Goal: Navigation & Orientation: Find specific page/section

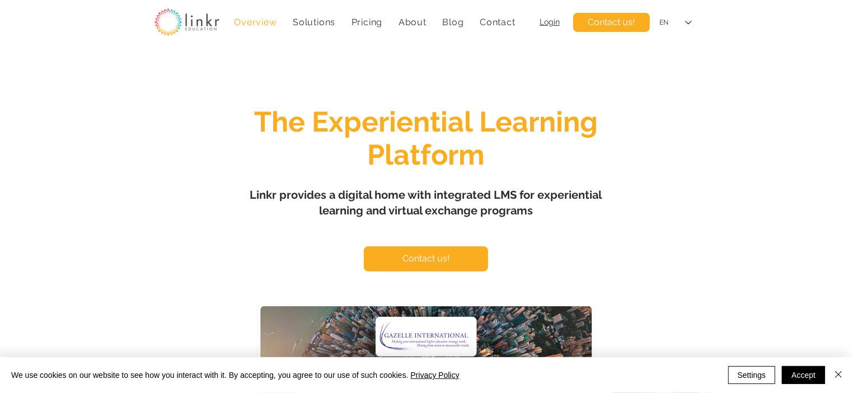
click at [547, 22] on span "Login" at bounding box center [550, 21] width 20 height 9
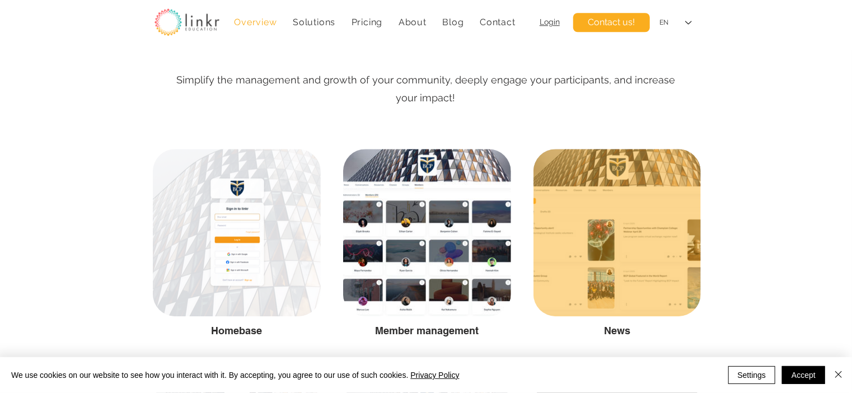
scroll to position [1529, 0]
click at [578, 170] on div at bounding box center [617, 233] width 167 height 167
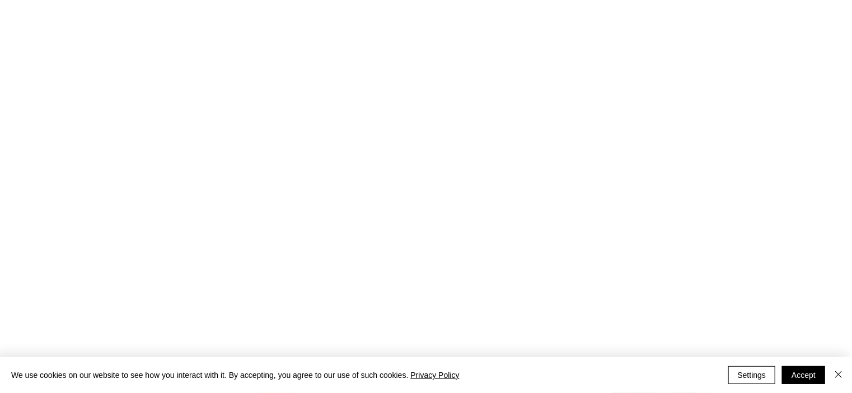
scroll to position [0, 0]
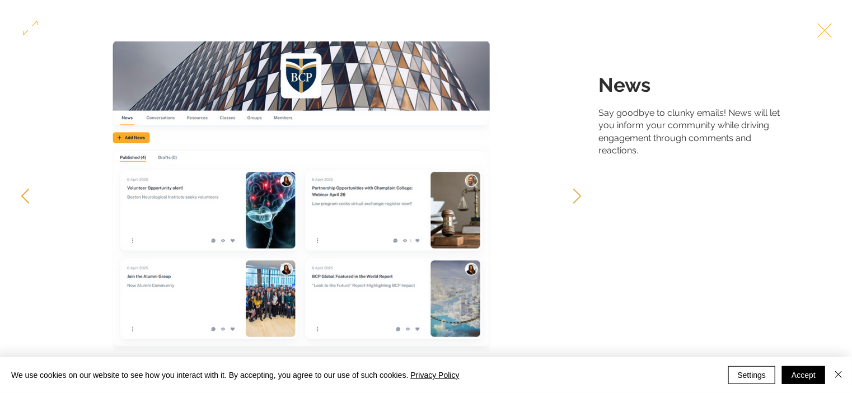
click at [25, 192] on icon "Previous Item" at bounding box center [25, 195] width 8 height 15
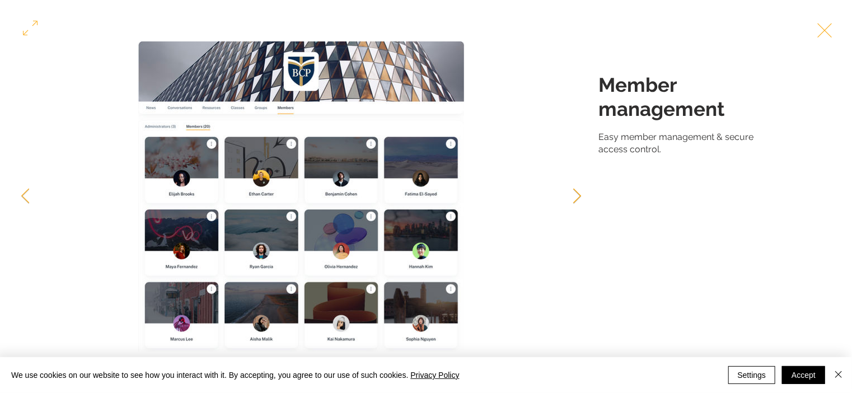
click at [569, 197] on button "Next Item" at bounding box center [577, 197] width 28 height 28
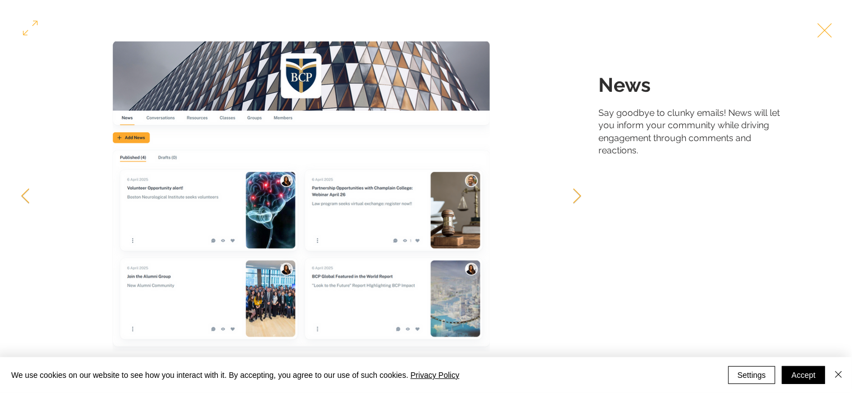
click at [824, 38] on button "Exit expand mode" at bounding box center [824, 29] width 21 height 25
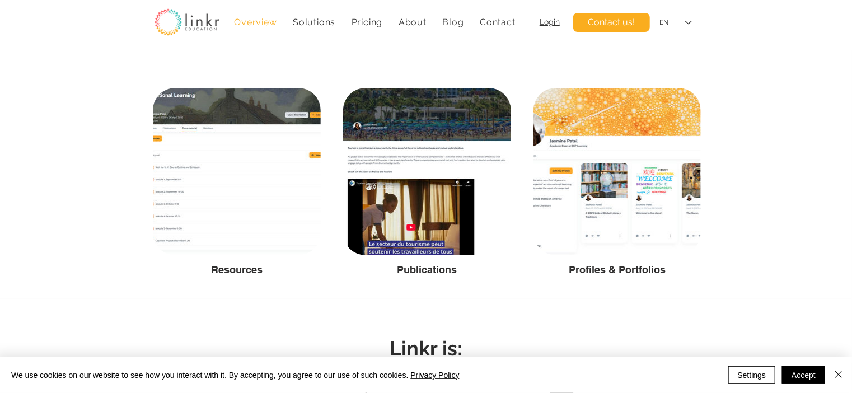
scroll to position [2029, 0]
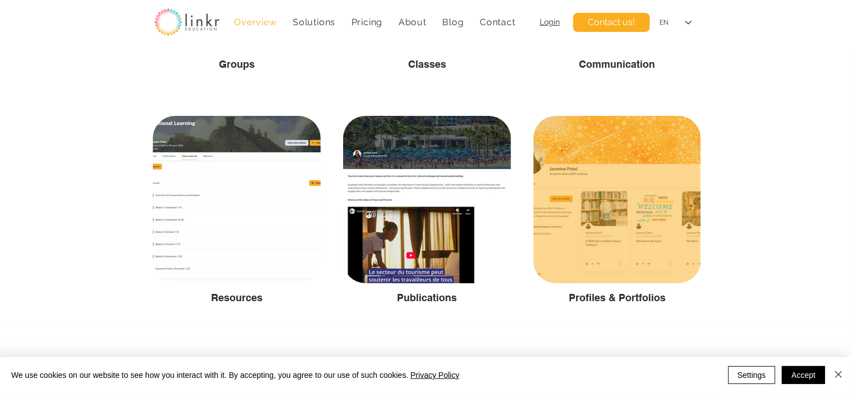
click at [617, 212] on div at bounding box center [617, 199] width 167 height 167
